Goal: Navigation & Orientation: Understand site structure

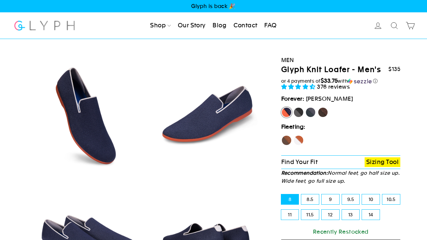
select select "highest-rating"
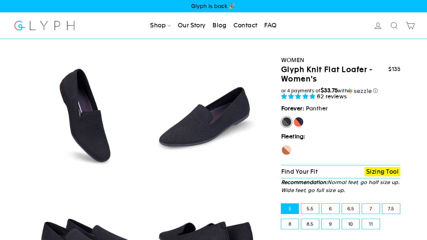
select select "highest-rating"
